Goal: Register for event/course

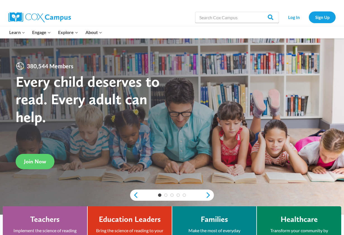
click at [152, 23] on div "Search in https://coxcampus.org/ Search Search Log In Sign Up" at bounding box center [234, 17] width 203 height 18
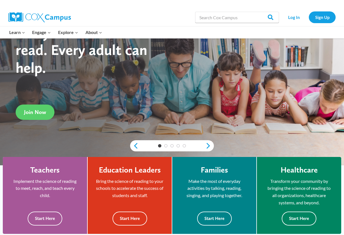
scroll to position [53, 0]
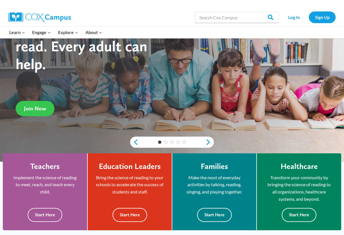
click at [34, 109] on span "Join Now" at bounding box center [35, 108] width 22 height 7
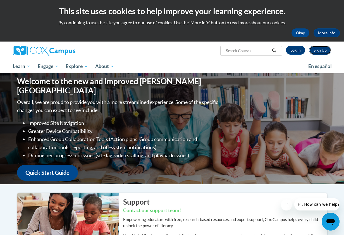
click at [317, 50] on link "Sign Up" at bounding box center [320, 50] width 22 height 9
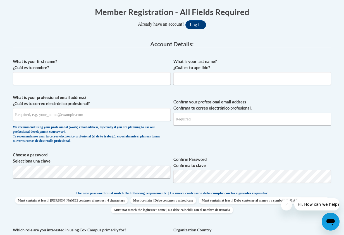
scroll to position [113, 0]
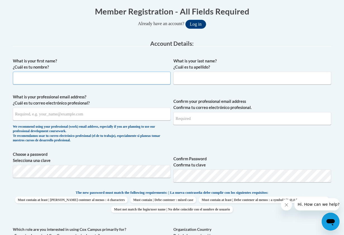
click at [118, 78] on input "What is your first name? ¿Cuál es tu nombre?" at bounding box center [92, 78] width 158 height 13
type input "[PERSON_NAME]"
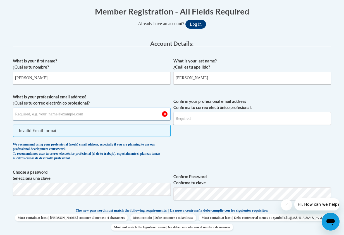
click at [74, 115] on input "What is your professional email address? ¿Cuál es tu correo electrónico profesi…" at bounding box center [92, 114] width 158 height 13
paste input "[PERSON_NAME][EMAIL_ADDRESS][PERSON_NAME][DOMAIN_NAME]"
type input "megan.smalley@cougar.bartonccc.edu"
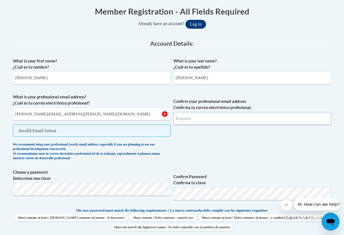
click at [211, 120] on input "Confirm your professional email address Confirma tu correo electrónico profesio…" at bounding box center [252, 118] width 158 height 13
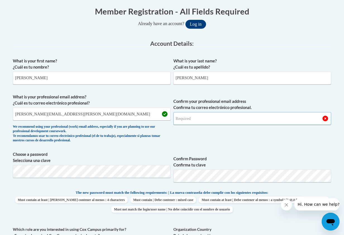
click at [204, 120] on input "Confirm your professional email address Confirma tu correo electrónico profesio…" at bounding box center [252, 118] width 158 height 13
click at [185, 138] on span "Confirm your professional email address Confirma tu correo electrónico profesio…" at bounding box center [252, 120] width 158 height 52
click at [188, 122] on input "Confirm your professional email address Confirma tu correo electrónico profesio…" at bounding box center [252, 118] width 158 height 13
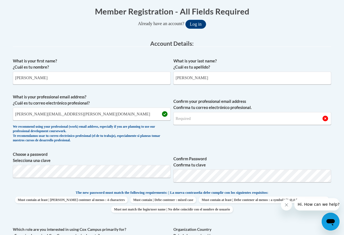
click at [176, 131] on span "Confirm your professional email address Confirma tu correo electrónico profesio…" at bounding box center [252, 120] width 158 height 52
click at [187, 119] on input "Confirm your professional email address Confirma tu correo electrónico profesio…" at bounding box center [252, 118] width 158 height 13
type input "megan.smalley@cougar.bartonccc.edu"
click at [149, 159] on label "Choose a password Selecciona una clave" at bounding box center [92, 158] width 158 height 12
click at [224, 154] on span "Confirm Password Confirma tu clave" at bounding box center [252, 169] width 158 height 35
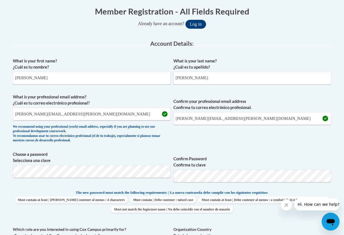
click at [221, 161] on label "Confirm Password Confirma tu clave" at bounding box center [252, 162] width 158 height 12
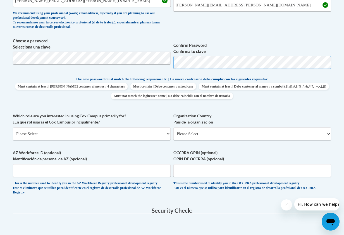
scroll to position [260, 0]
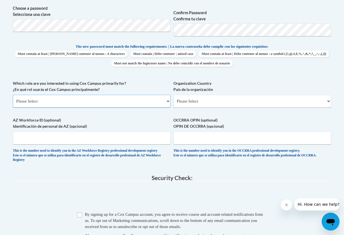
click at [125, 99] on select "Please Select College/University | Colegio/Universidad Community/Nonprofit Part…" at bounding box center [92, 101] width 158 height 13
select select "5a18ea06-2b54-4451-96f2-d152daf9eac5"
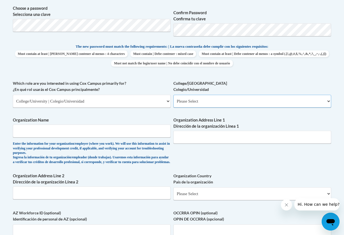
click at [205, 105] on select "Please Select College/University Staff | Empleado universitario College/Univers…" at bounding box center [252, 101] width 158 height 13
select select "99b32b07-cffc-426c-8bf6-0cd77760d84b"
click at [140, 129] on input "Organization Name" at bounding box center [92, 131] width 158 height 13
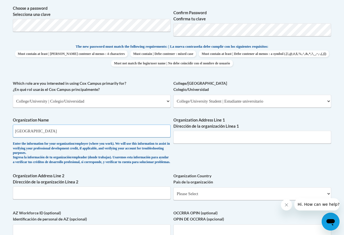
type input "Barton County Community College"
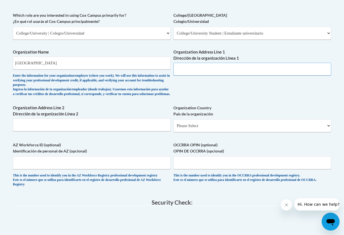
scroll to position [326, 0]
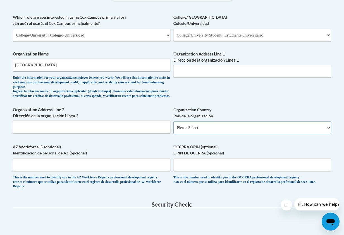
click at [197, 134] on select "Please Select United States | Estados Unidos Outside of the United States | Fue…" at bounding box center [252, 127] width 158 height 13
select select "ad49bcad-a171-4b2e-b99c-48b446064914"
select select
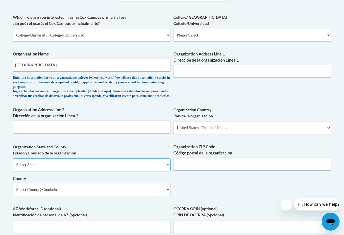
click at [98, 170] on select "Select State Alabama Alaska Arizona Arkansas California Colorado Connecticut De…" at bounding box center [92, 165] width 158 height 13
select select "Kansas"
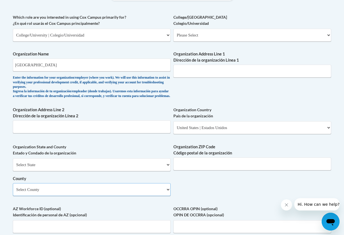
click at [72, 196] on select "Select County Allen Anderson Atchison Barber Barton Bourbon Brown Butler Chase …" at bounding box center [92, 189] width 158 height 13
select select "Barton"
click at [88, 154] on label "Organization State and County Estado y Condado de la organización" at bounding box center [92, 150] width 158 height 12
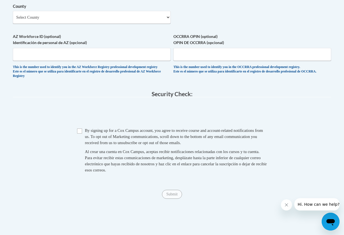
scroll to position [499, 0]
click at [80, 133] on input "Checkbox" at bounding box center [79, 130] width 5 height 5
checkbox input "true"
click at [168, 199] on input "Submit" at bounding box center [172, 194] width 20 height 9
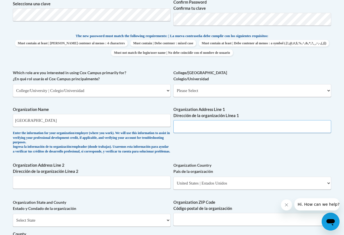
scroll to position [271, 0]
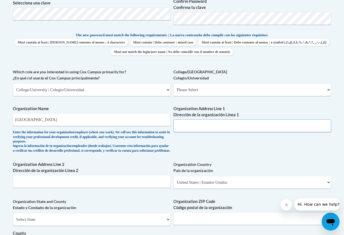
click at [204, 125] on input "Organization Address Line 1 Dirección de la organización Línea 1" at bounding box center [252, 125] width 158 height 13
paste input "245 NE 30 RD"
type input "245 NE 30 RD245 NE 30 RD"
click at [109, 187] on input "Organization Address Line 2 Dirección de la organización Línea 2" at bounding box center [92, 181] width 158 height 13
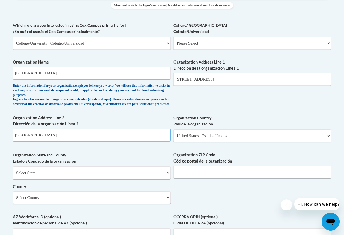
scroll to position [317, 0]
type input "Great Bend"
click at [207, 179] on input "Organization ZIP Code Código postal de la organización" at bounding box center [252, 172] width 158 height 13
click at [207, 173] on input "Organization ZIP Code Código postal de la organización" at bounding box center [252, 172] width 158 height 13
paste input "67530"
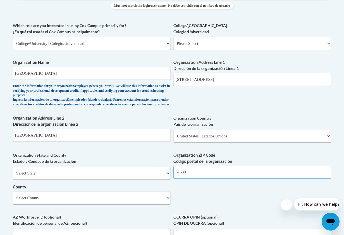
type input "67530"
click at [199, 198] on div "What is your first name? ¿Cuál es tu nombre? Megan What is your last name? ¿Cuá…" at bounding box center [172, 58] width 318 height 414
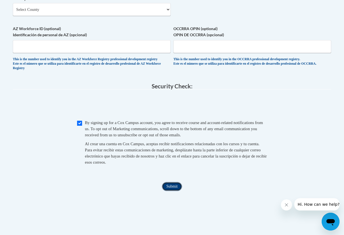
click at [171, 191] on input "Submit" at bounding box center [172, 186] width 20 height 9
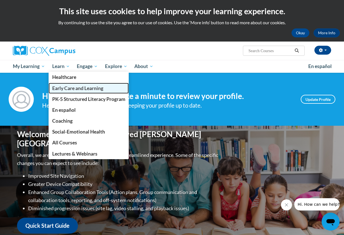
click at [63, 87] on span "Early Care and Learning" at bounding box center [77, 88] width 51 height 6
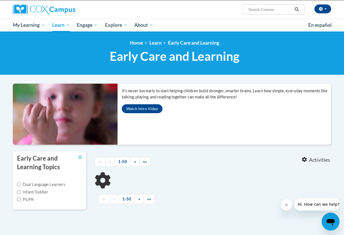
scroll to position [46, 0]
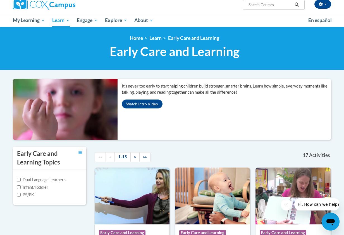
click at [28, 188] on label "Infant/Toddler" at bounding box center [32, 188] width 31 height 6
click at [21, 188] on input "Infant/Toddler" at bounding box center [19, 188] width 4 height 4
checkbox input "true"
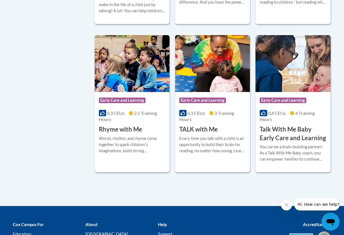
scroll to position [500, 0]
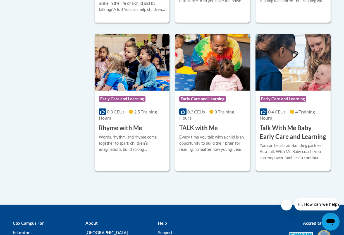
click at [284, 134] on h3 "Talk With Me Baby Early Care and Learning" at bounding box center [293, 132] width 66 height 17
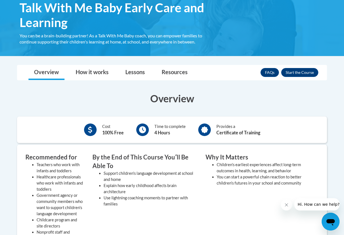
scroll to position [102, 0]
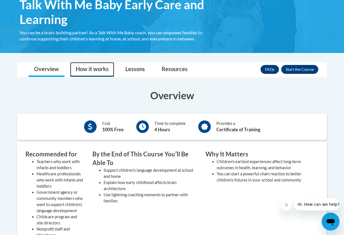
click at [96, 64] on link "How it works" at bounding box center [92, 69] width 44 height 15
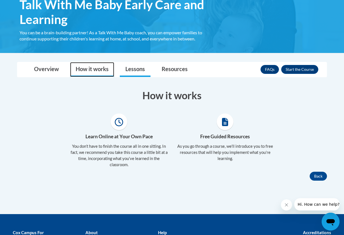
click at [130, 67] on link "Lessons" at bounding box center [135, 69] width 31 height 15
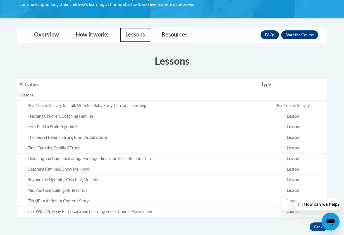
scroll to position [136, 0]
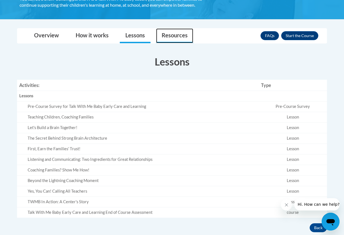
click at [175, 36] on link "Resources" at bounding box center [174, 35] width 37 height 15
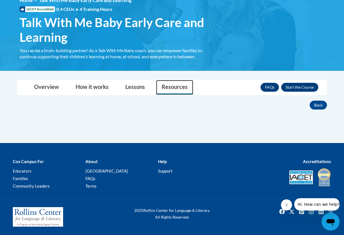
scroll to position [84, 0]
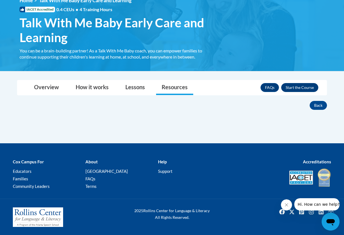
click at [295, 86] on button "Enroll" at bounding box center [299, 87] width 37 height 9
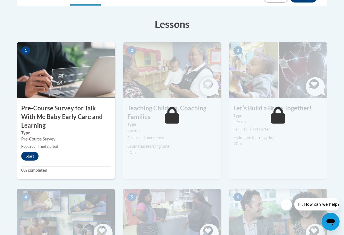
scroll to position [160, 0]
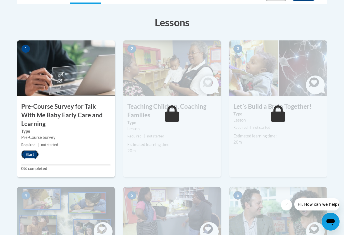
click at [32, 153] on button "Start" at bounding box center [29, 154] width 17 height 9
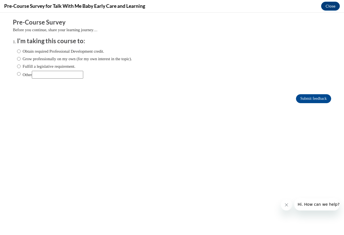
scroll to position [0, 0]
click at [51, 58] on label "Grow professionally on my own (for my own interest in the topic)." at bounding box center [74, 59] width 115 height 6
click at [21, 58] on input "Grow professionally on my own (for my own interest in the topic)." at bounding box center [19, 59] width 4 height 6
radio input "true"
click at [315, 100] on input "Submit feedback" at bounding box center [313, 98] width 35 height 9
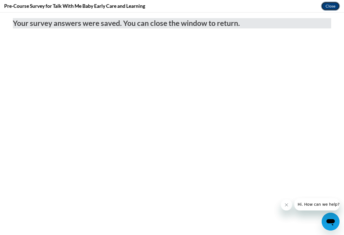
click at [332, 8] on button "Close" at bounding box center [330, 6] width 19 height 9
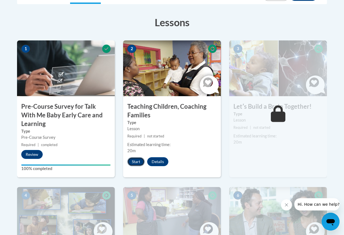
click at [137, 161] on button "Start" at bounding box center [135, 161] width 17 height 9
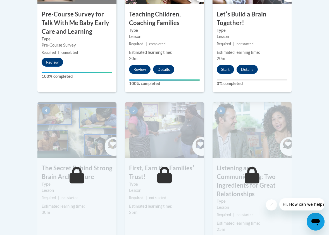
scroll to position [253, 0]
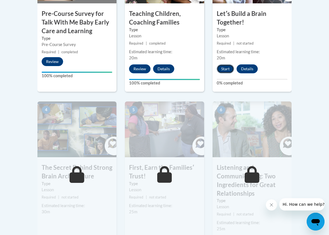
click at [227, 70] on button "Start" at bounding box center [225, 68] width 17 height 9
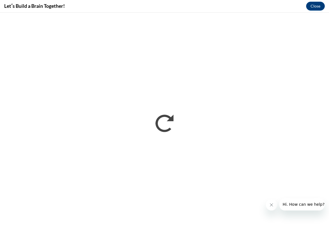
scroll to position [0, 0]
click at [270, 207] on icon "Close message from company" at bounding box center [271, 205] width 4 height 4
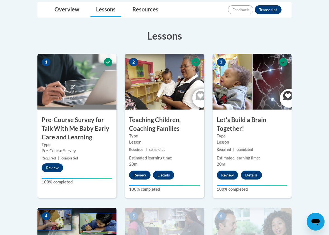
scroll to position [147, 0]
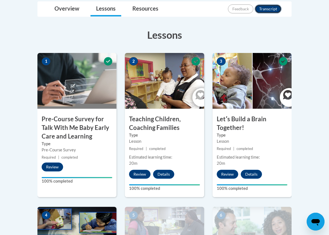
click at [264, 10] on button "Transcript" at bounding box center [268, 8] width 27 height 9
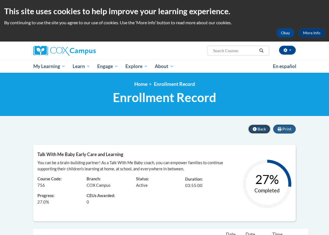
click at [256, 128] on icon at bounding box center [255, 129] width 4 height 4
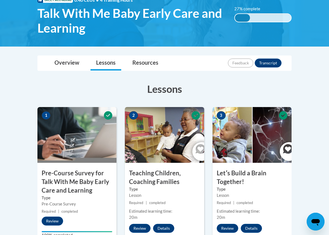
scroll to position [93, 0]
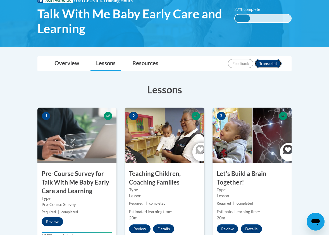
click at [263, 65] on button "Transcript" at bounding box center [268, 63] width 27 height 9
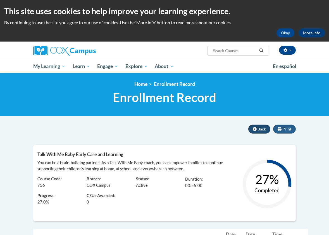
click at [255, 129] on icon at bounding box center [255, 129] width 4 height 4
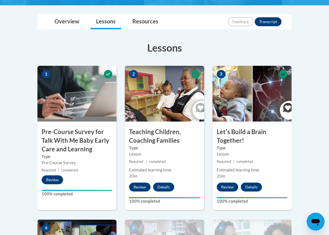
scroll to position [136, 0]
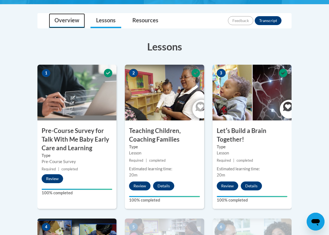
click at [71, 22] on link "Overview" at bounding box center [67, 20] width 36 height 15
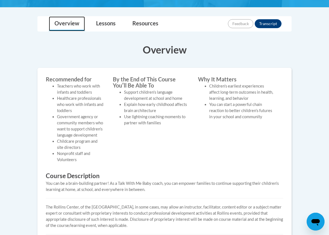
scroll to position [116, 0]
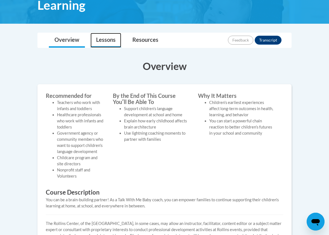
click at [102, 42] on link "Lessons" at bounding box center [105, 40] width 31 height 15
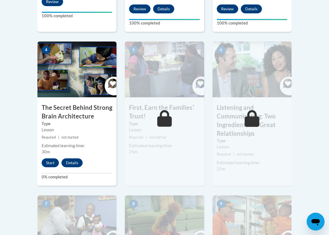
scroll to position [315, 0]
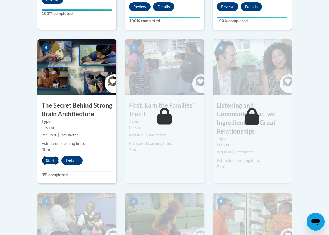
click at [47, 163] on button "Start" at bounding box center [50, 160] width 17 height 9
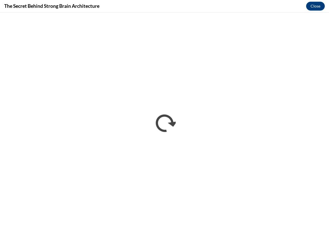
scroll to position [0, 0]
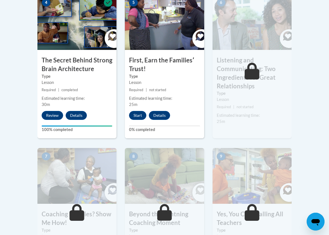
scroll to position [361, 0]
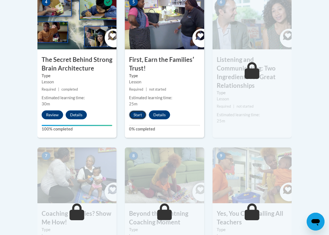
click at [135, 115] on button "Start" at bounding box center [137, 115] width 17 height 9
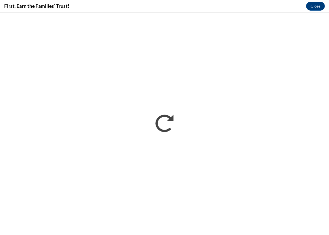
scroll to position [0, 0]
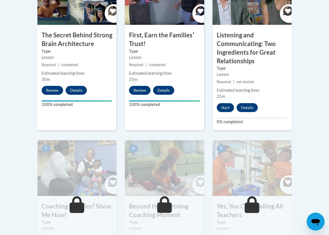
scroll to position [413, 0]
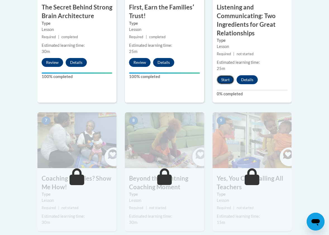
click at [222, 83] on button "Start" at bounding box center [225, 79] width 17 height 9
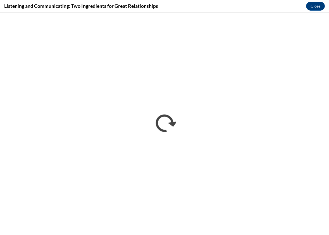
scroll to position [0, 0]
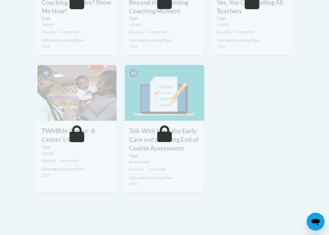
scroll to position [589, 0]
